Goal: Check status: Check status

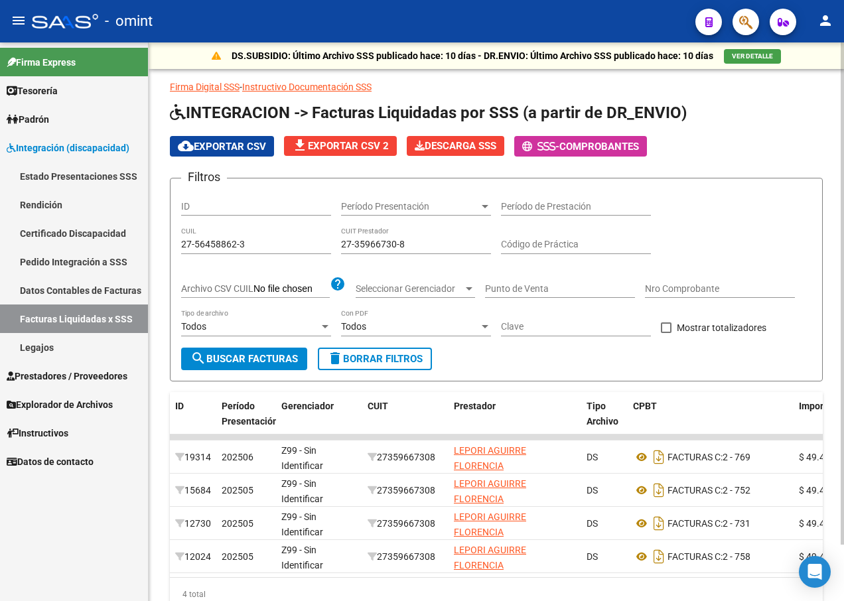
scroll to position [1, 0]
click at [254, 238] on div "27-56458862-3 CUIL" at bounding box center [256, 241] width 150 height 27
click at [251, 240] on input "27-56458862-3" at bounding box center [256, 244] width 150 height 11
type input "2"
paste input "20-56132833-2"
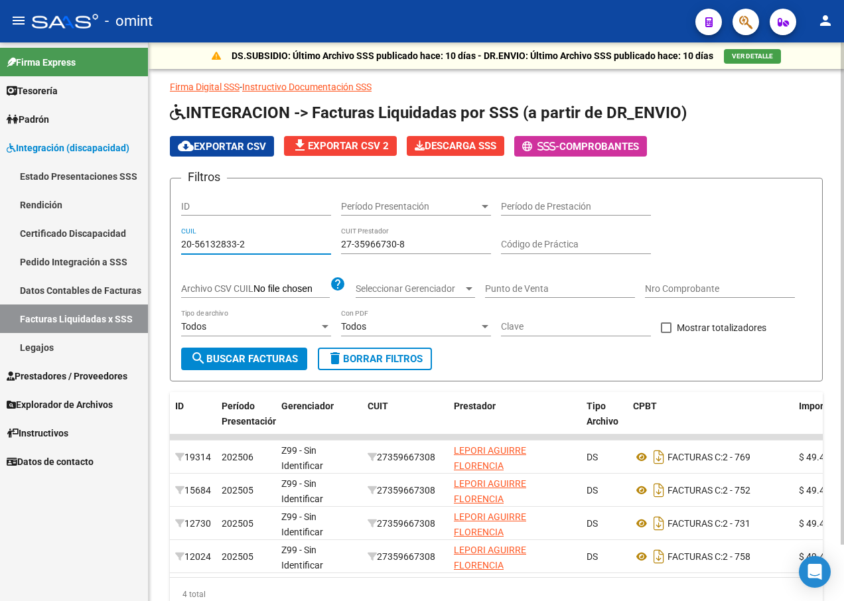
type input "20-56132833-2"
click at [273, 355] on span "search Buscar Facturas" at bounding box center [245, 359] width 108 height 12
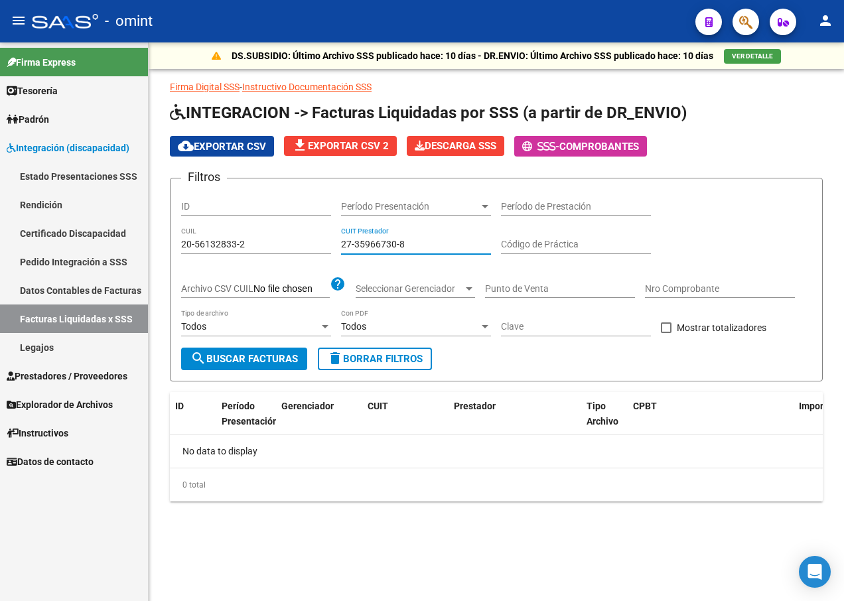
click at [449, 245] on input "27-35966730-8" at bounding box center [416, 244] width 150 height 11
type input "2"
click at [276, 358] on span "search Buscar Facturas" at bounding box center [245, 359] width 108 height 12
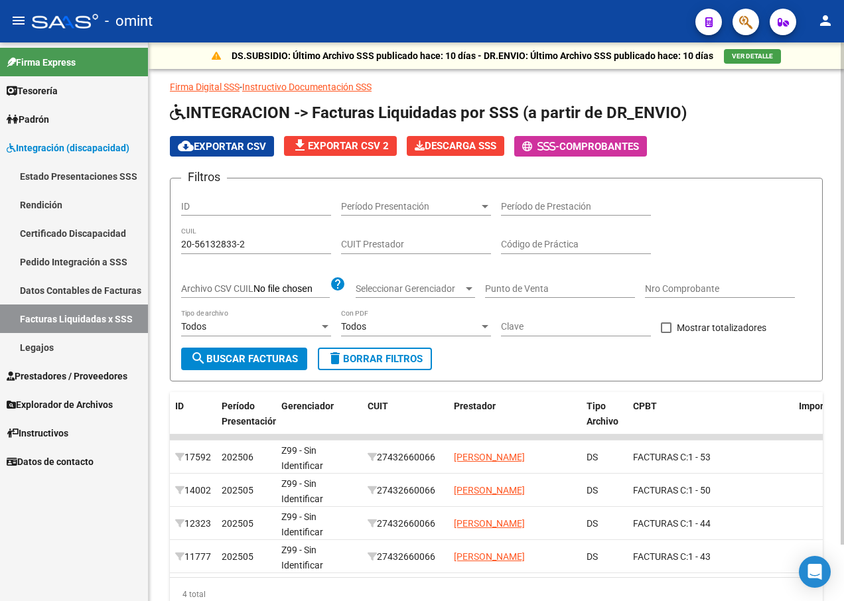
scroll to position [62, 0]
